Goal: Navigation & Orientation: Understand site structure

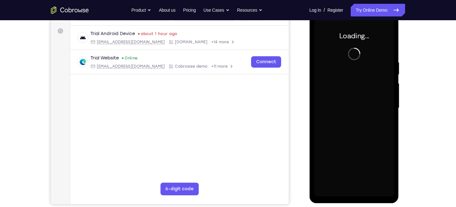
scroll to position [89, 0]
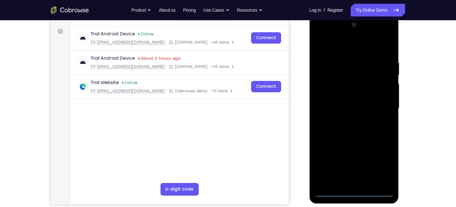
click at [353, 192] on div at bounding box center [354, 108] width 80 height 177
click at [383, 160] on div at bounding box center [354, 108] width 80 height 177
click at [325, 32] on div at bounding box center [354, 108] width 80 height 177
click at [383, 104] on div at bounding box center [354, 108] width 80 height 177
click at [361, 182] on div at bounding box center [354, 108] width 80 height 177
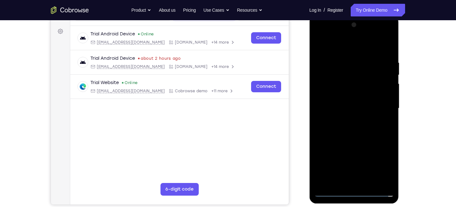
click at [329, 99] on div at bounding box center [354, 108] width 80 height 177
click at [332, 112] on div at bounding box center [354, 108] width 80 height 177
click at [331, 108] on div at bounding box center [354, 108] width 80 height 177
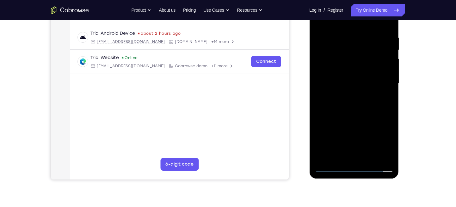
scroll to position [115, 0]
click at [326, 108] on div at bounding box center [354, 83] width 80 height 177
click at [343, 97] on div at bounding box center [354, 83] width 80 height 177
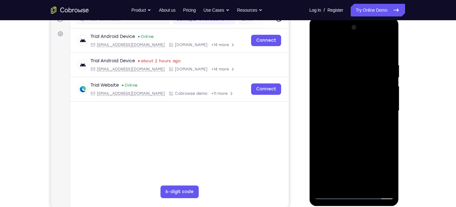
scroll to position [87, 0]
click at [382, 49] on div at bounding box center [354, 111] width 80 height 177
click at [336, 131] on div at bounding box center [354, 111] width 80 height 177
click at [324, 134] on div at bounding box center [354, 111] width 80 height 177
click at [389, 55] on div at bounding box center [354, 111] width 80 height 177
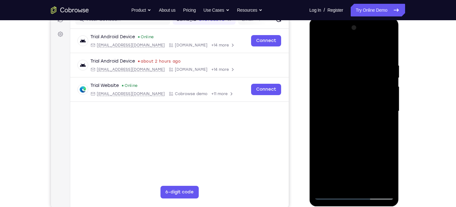
drag, startPoint x: 363, startPoint y: 108, endPoint x: 361, endPoint y: 101, distance: 6.8
click at [361, 101] on div at bounding box center [354, 111] width 80 height 177
drag, startPoint x: 361, startPoint y: 101, endPoint x: 361, endPoint y: 96, distance: 4.7
click at [361, 96] on div at bounding box center [354, 111] width 80 height 177
click at [389, 131] on div at bounding box center [354, 111] width 80 height 177
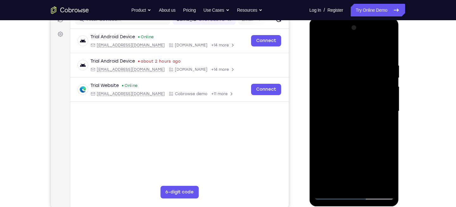
drag, startPoint x: 372, startPoint y: 131, endPoint x: 372, endPoint y: 105, distance: 26.2
click at [372, 105] on div at bounding box center [354, 111] width 80 height 177
drag, startPoint x: 366, startPoint y: 119, endPoint x: 367, endPoint y: 68, distance: 50.9
click at [367, 68] on div at bounding box center [354, 111] width 80 height 177
drag, startPoint x: 355, startPoint y: 127, endPoint x: 360, endPoint y: 42, distance: 84.8
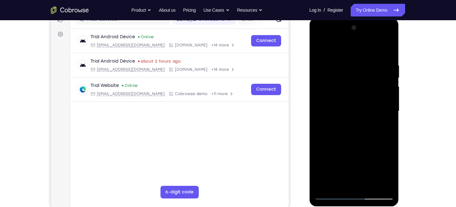
click at [360, 42] on div at bounding box center [354, 111] width 80 height 177
drag, startPoint x: 357, startPoint y: 90, endPoint x: 363, endPoint y: 34, distance: 56.6
click at [363, 34] on div at bounding box center [354, 111] width 80 height 177
drag, startPoint x: 356, startPoint y: 121, endPoint x: 361, endPoint y: 87, distance: 34.1
click at [361, 87] on div at bounding box center [354, 111] width 80 height 177
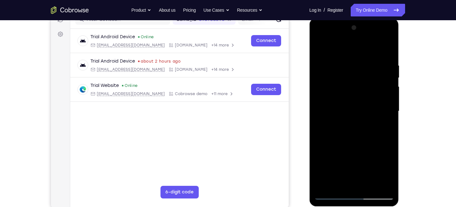
click at [386, 144] on div at bounding box center [354, 111] width 80 height 177
drag, startPoint x: 359, startPoint y: 139, endPoint x: 359, endPoint y: 84, distance: 54.7
click at [359, 84] on div at bounding box center [354, 111] width 80 height 177
drag, startPoint x: 358, startPoint y: 120, endPoint x: 362, endPoint y: 97, distance: 23.8
click at [362, 97] on div at bounding box center [354, 111] width 80 height 177
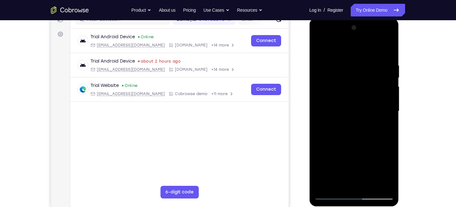
drag, startPoint x: 358, startPoint y: 154, endPoint x: 365, endPoint y: 102, distance: 52.3
click at [365, 102] on div at bounding box center [354, 111] width 80 height 177
drag, startPoint x: 376, startPoint y: 130, endPoint x: 378, endPoint y: 76, distance: 53.8
click at [378, 76] on div at bounding box center [354, 111] width 80 height 177
drag, startPoint x: 367, startPoint y: 144, endPoint x: 368, endPoint y: 83, distance: 61.0
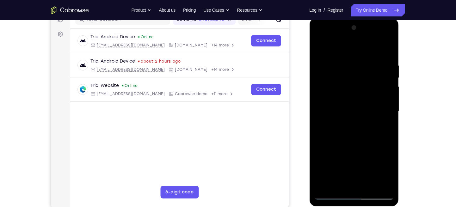
click at [368, 83] on div at bounding box center [354, 111] width 80 height 177
drag, startPoint x: 363, startPoint y: 134, endPoint x: 368, endPoint y: 72, distance: 62.7
click at [368, 72] on div at bounding box center [354, 111] width 80 height 177
click at [328, 185] on div at bounding box center [354, 111] width 80 height 177
click at [341, 62] on div at bounding box center [354, 111] width 80 height 177
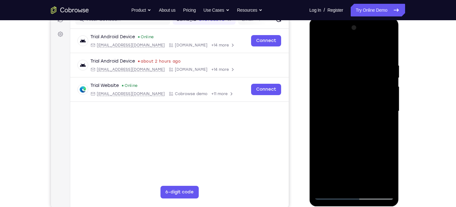
click at [373, 48] on div at bounding box center [354, 111] width 80 height 177
click at [386, 74] on div at bounding box center [354, 111] width 80 height 177
click at [386, 83] on div at bounding box center [354, 111] width 80 height 177
click at [381, 67] on div at bounding box center [354, 111] width 80 height 177
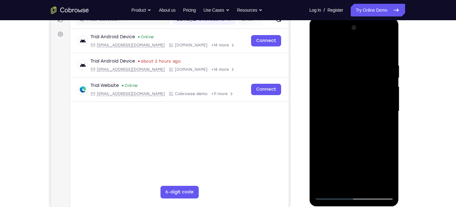
click at [381, 67] on div at bounding box center [354, 111] width 80 height 177
click at [380, 185] on div at bounding box center [354, 111] width 80 height 177
click at [376, 125] on div at bounding box center [354, 111] width 80 height 177
click at [380, 104] on div at bounding box center [354, 111] width 80 height 177
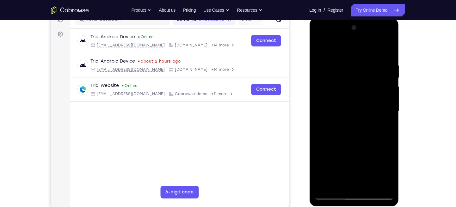
click at [380, 104] on div at bounding box center [354, 111] width 80 height 177
click at [377, 184] on div at bounding box center [354, 111] width 80 height 177
click at [373, 90] on div at bounding box center [354, 111] width 80 height 177
click at [375, 83] on div at bounding box center [354, 111] width 80 height 177
click at [385, 88] on div at bounding box center [354, 111] width 80 height 177
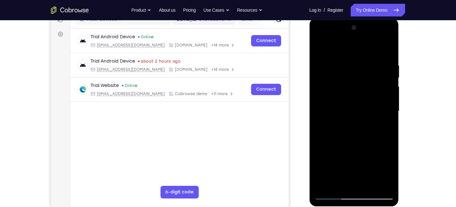
click at [385, 88] on div at bounding box center [354, 111] width 80 height 177
click at [376, 86] on div at bounding box center [354, 111] width 80 height 177
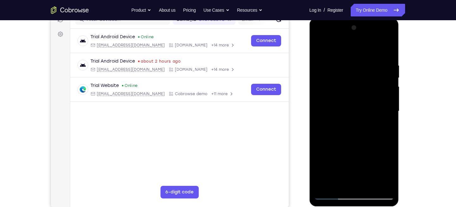
click at [376, 86] on div at bounding box center [354, 111] width 80 height 177
click at [320, 81] on div at bounding box center [354, 111] width 80 height 177
click at [381, 81] on div at bounding box center [354, 111] width 80 height 177
click at [386, 93] on div at bounding box center [354, 111] width 80 height 177
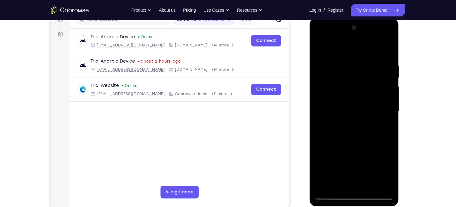
click at [384, 83] on div at bounding box center [354, 111] width 80 height 177
click at [381, 83] on div at bounding box center [354, 111] width 80 height 177
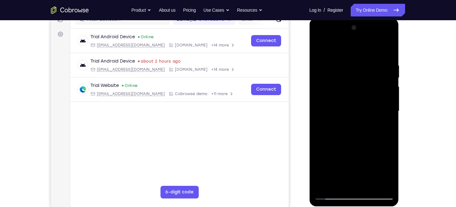
click at [381, 83] on div at bounding box center [354, 111] width 80 height 177
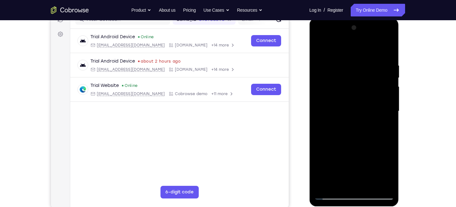
click at [384, 105] on div at bounding box center [354, 111] width 80 height 177
click at [316, 110] on div at bounding box center [354, 111] width 80 height 177
click at [379, 73] on div at bounding box center [354, 111] width 80 height 177
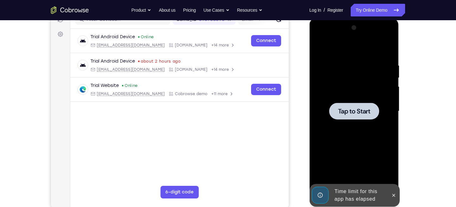
drag, startPoint x: 374, startPoint y: 76, endPoint x: 354, endPoint y: 70, distance: 20.1
drag, startPoint x: 45, startPoint y: 52, endPoint x: 301, endPoint y: 26, distance: 256.7
click at [301, 26] on div "Your Support Agent Your Customer Web iOS Android" at bounding box center [228, 91] width 354 height 234
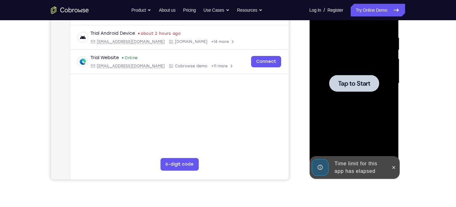
scroll to position [113, 0]
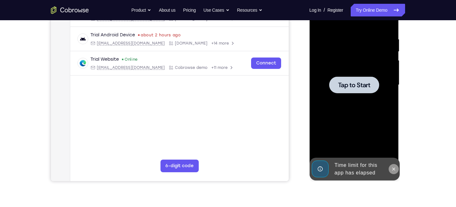
click at [391, 170] on icon at bounding box center [393, 169] width 5 height 5
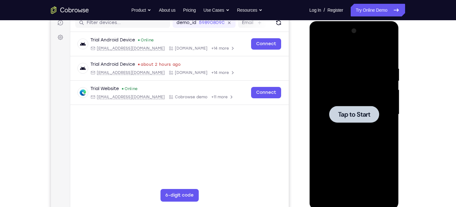
scroll to position [84, 0]
